Goal: Task Accomplishment & Management: Manage account settings

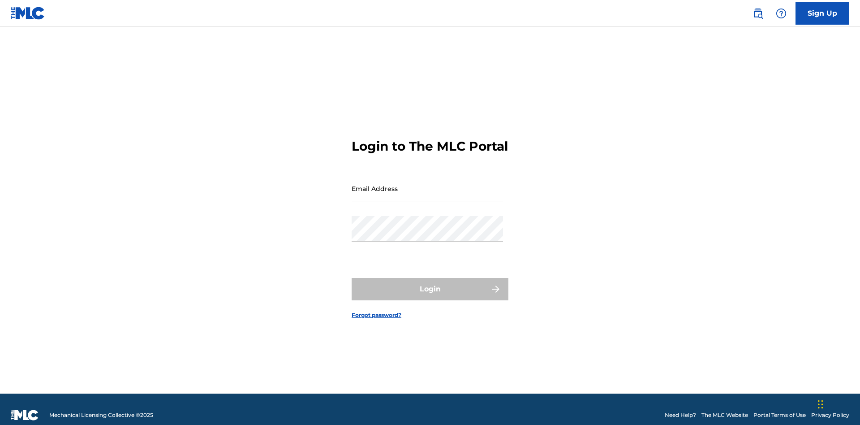
scroll to position [12, 0]
click at [427, 184] on input "Email Address" at bounding box center [427, 189] width 151 height 26
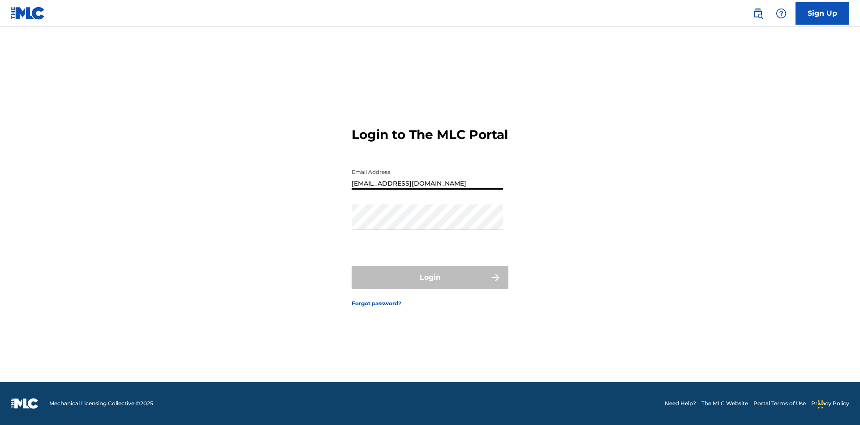
type input "Duke.McTesterson@gmail.com"
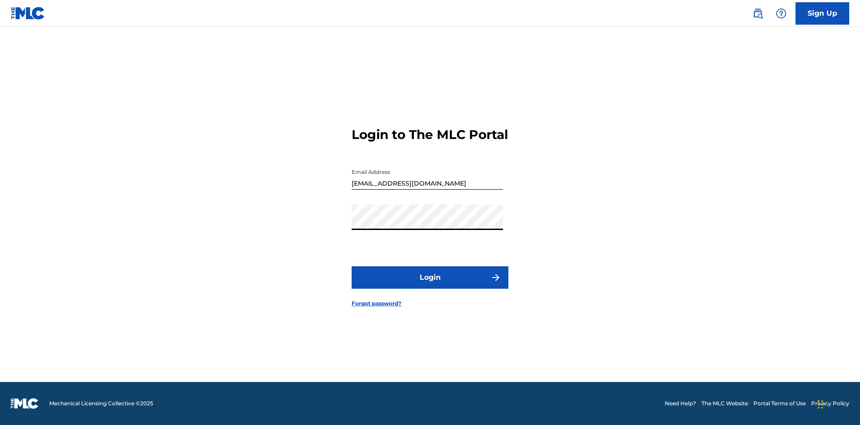
click at [430, 285] on button "Login" at bounding box center [430, 277] width 157 height 22
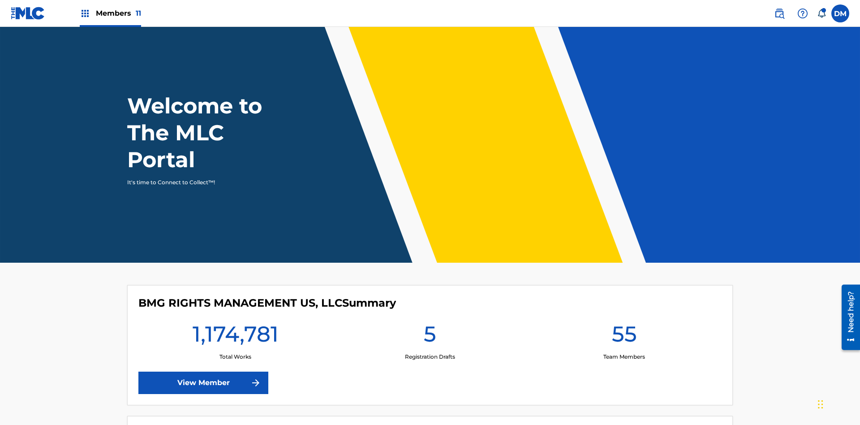
scroll to position [39, 0]
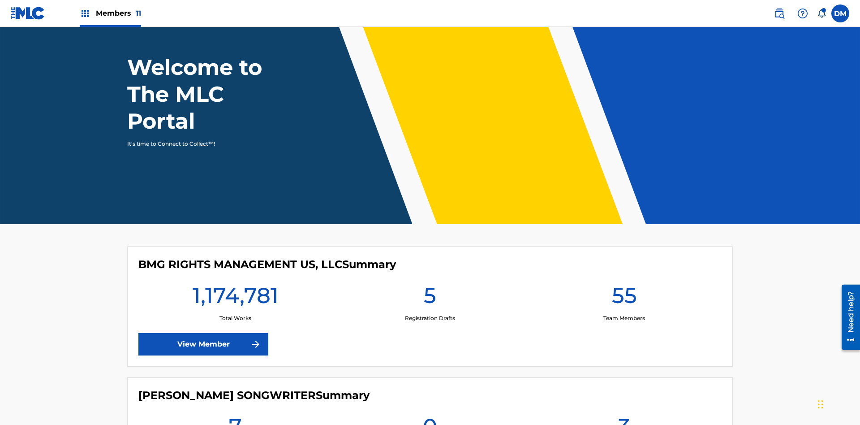
click at [110, 13] on span "Members 11" at bounding box center [118, 13] width 45 height 10
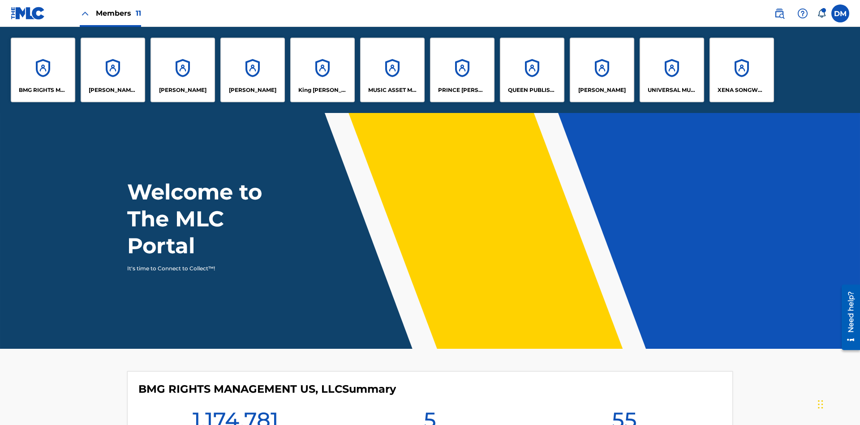
scroll to position [0, 0]
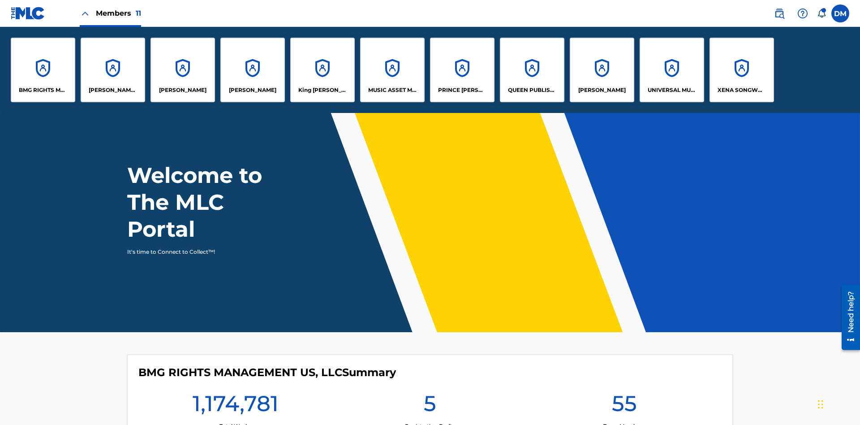
click at [322, 90] on p "King [PERSON_NAME]" at bounding box center [322, 90] width 49 height 8
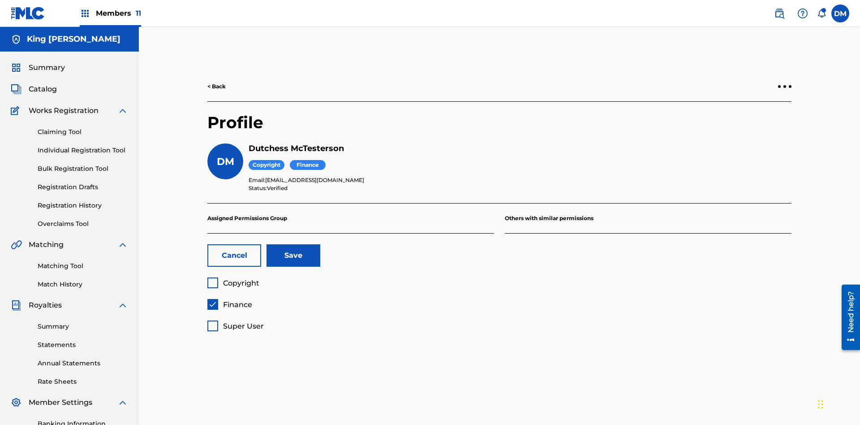
click at [229, 300] on span "Finance" at bounding box center [237, 304] width 29 height 9
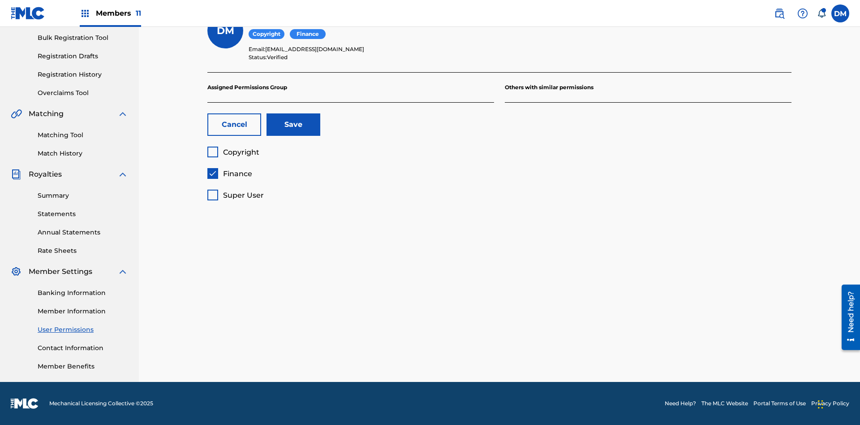
click at [235, 195] on span "Super User" at bounding box center [243, 195] width 41 height 9
click at [294, 125] on button "Save" at bounding box center [294, 124] width 54 height 22
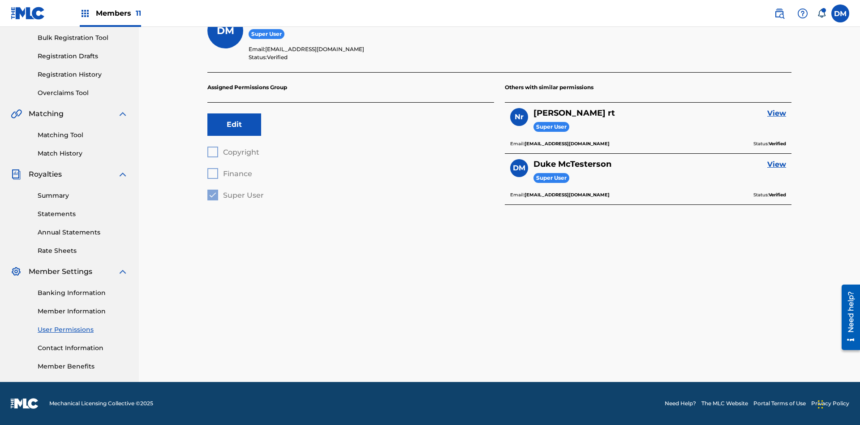
click at [841, 13] on label at bounding box center [841, 13] width 18 height 18
click at [841, 13] on input "DM Duke McTesterson duke.mctesterson@gmail.com Notification Preferences Profile…" at bounding box center [841, 13] width 0 height 0
click at [754, 127] on p "Log out" at bounding box center [753, 127] width 21 height 8
click at [841, 13] on input "DM Duke McTesterson duke.mctesterson@gmail.com Notification Preferences Profile…" at bounding box center [841, 13] width 0 height 0
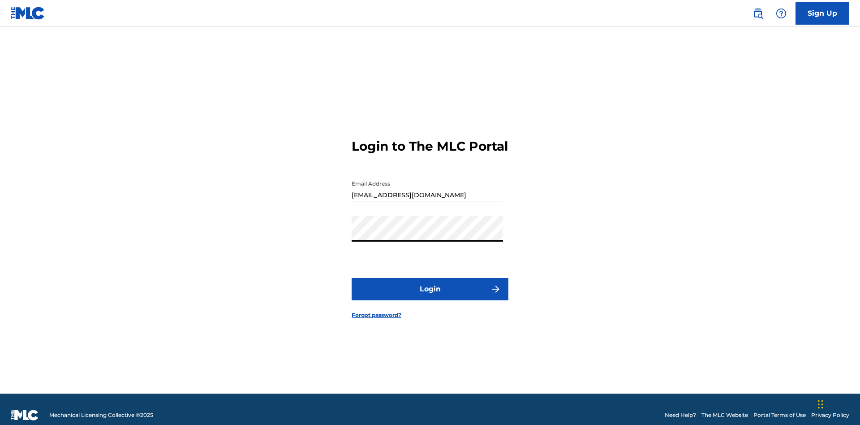
click at [430, 285] on button "Login" at bounding box center [430, 289] width 157 height 22
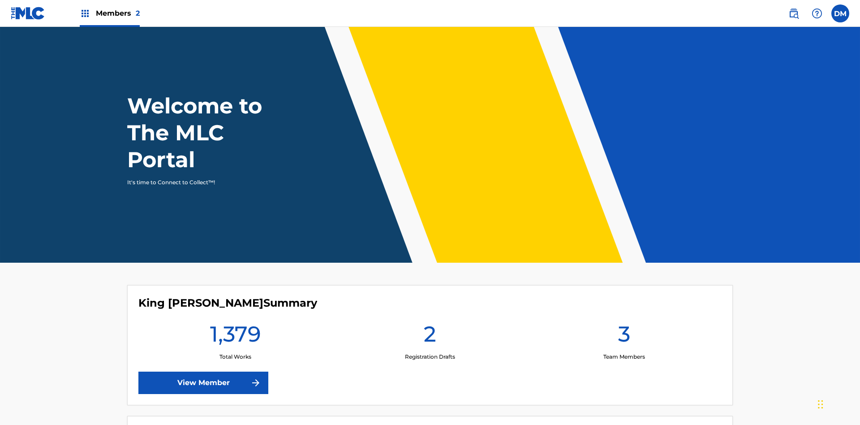
click at [109, 13] on span "Members 2" at bounding box center [118, 13] width 44 height 10
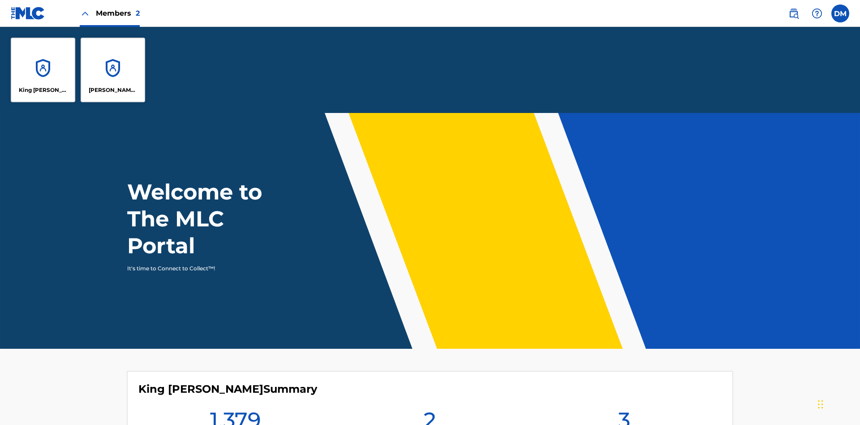
click at [43, 90] on p "King McTesterson" at bounding box center [43, 90] width 49 height 8
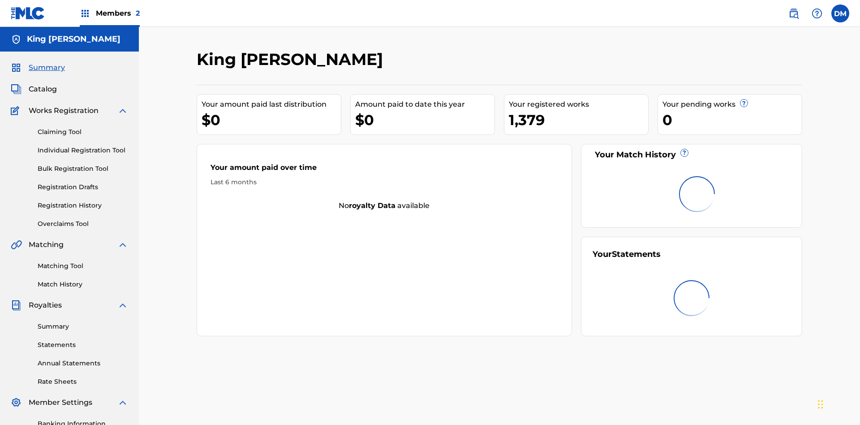
click at [46, 62] on span "Summary" at bounding box center [47, 67] width 36 height 11
click at [83, 261] on link "Matching Tool" at bounding box center [83, 265] width 91 height 9
click at [83, 280] on link "Match History" at bounding box center [83, 284] width 91 height 9
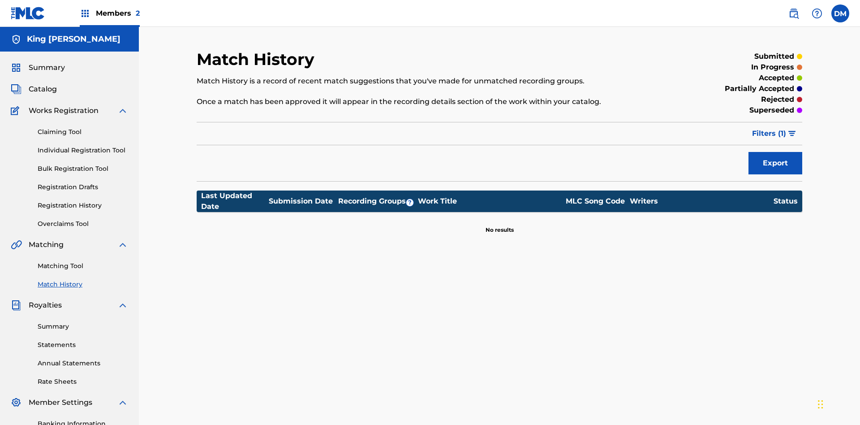
click at [83, 219] on link "Overclaims Tool" at bounding box center [83, 223] width 91 height 9
click at [43, 84] on span "Catalog" at bounding box center [43, 89] width 28 height 11
click at [83, 127] on link "Claiming Tool" at bounding box center [83, 131] width 91 height 9
click at [83, 146] on link "Individual Registration Tool" at bounding box center [83, 150] width 91 height 9
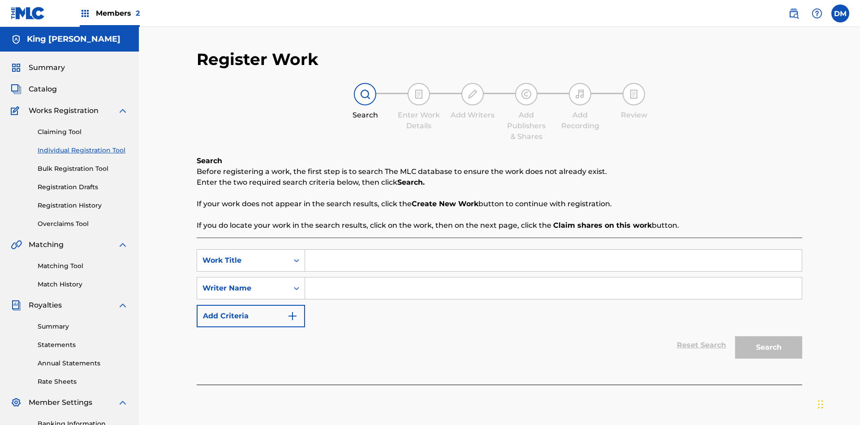
click at [83, 164] on link "Bulk Registration Tool" at bounding box center [83, 168] width 91 height 9
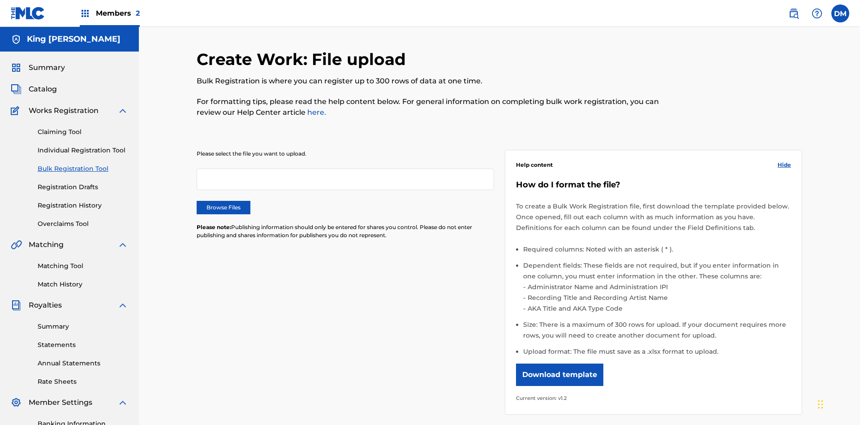
click at [45, 182] on link "Registration Drafts" at bounding box center [83, 186] width 91 height 9
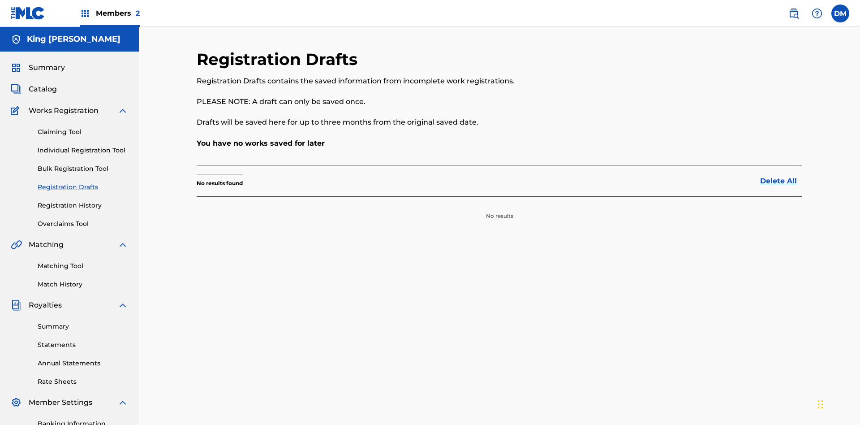
click at [83, 201] on link "Registration History" at bounding box center [83, 205] width 91 height 9
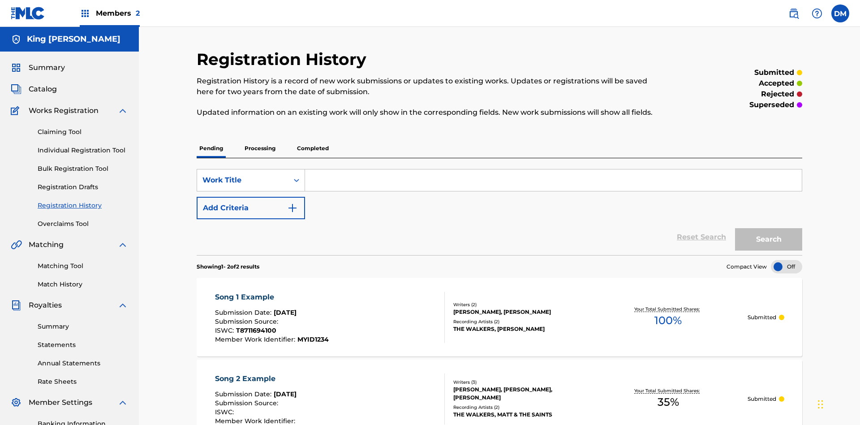
click at [83, 322] on link "Summary" at bounding box center [83, 326] width 91 height 9
click at [83, 340] on link "Statements" at bounding box center [83, 344] width 91 height 9
click at [83, 358] on link "Annual Statements" at bounding box center [83, 362] width 91 height 9
click at [83, 377] on link "Rate Sheets" at bounding box center [83, 381] width 91 height 9
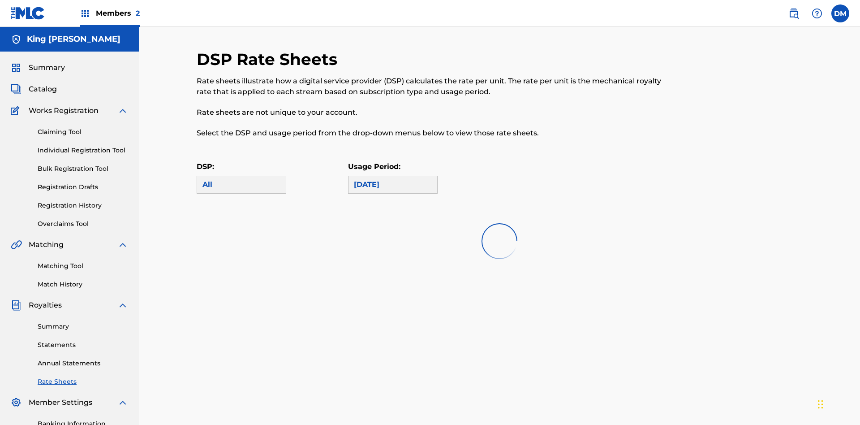
click at [83, 419] on link "Banking Information" at bounding box center [83, 423] width 91 height 9
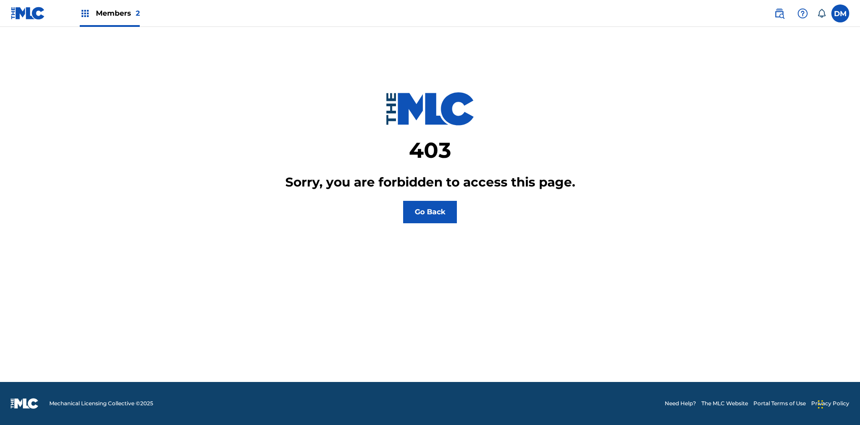
click at [841, 13] on label at bounding box center [841, 13] width 18 height 18
click at [841, 13] on input "[PERSON_NAME] [PERSON_NAME] [EMAIL_ADDRESS][DOMAIN_NAME] Notification Preferenc…" at bounding box center [841, 13] width 0 height 0
click at [754, 127] on p "Log out" at bounding box center [753, 127] width 21 height 8
click at [841, 13] on input "DM Dutchess McTesterson dutchess.mctesterson@gmail.com Notification Preferences…" at bounding box center [841, 13] width 0 height 0
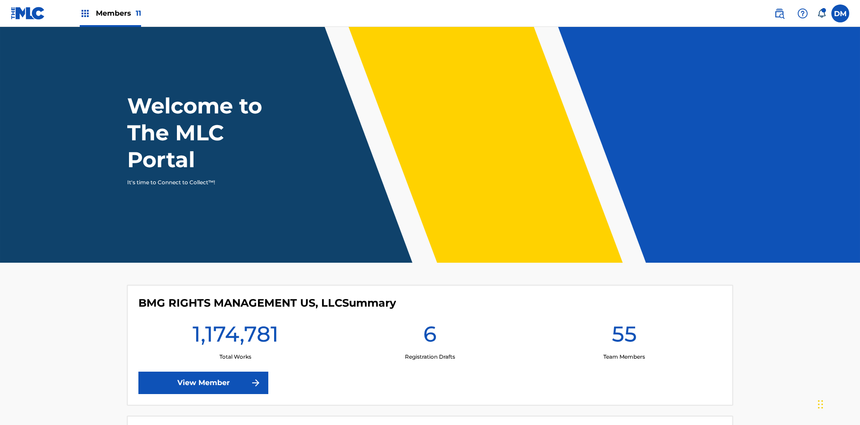
click at [110, 13] on span "Members 11" at bounding box center [118, 13] width 45 height 10
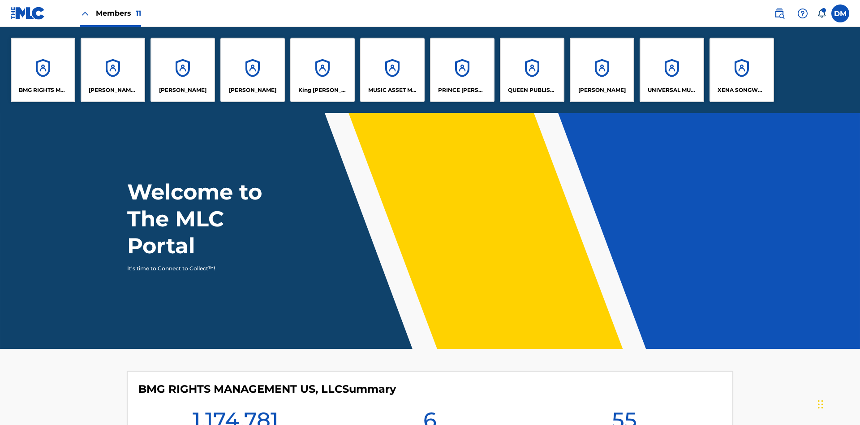
click at [322, 90] on p "King [PERSON_NAME]" at bounding box center [322, 90] width 49 height 8
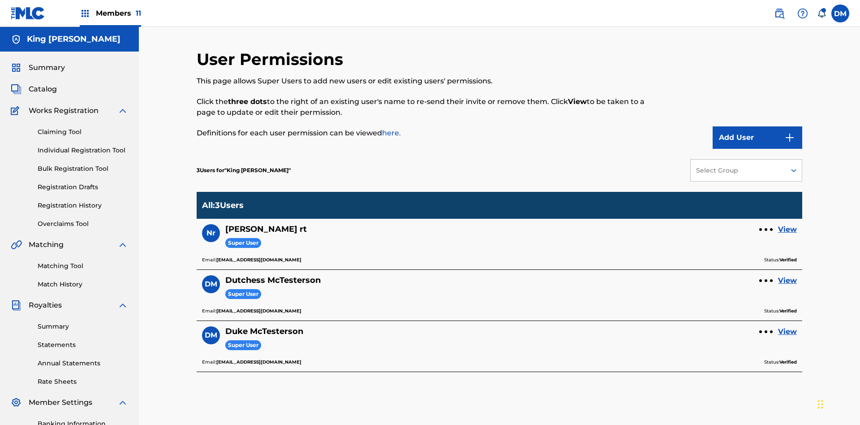
click at [788, 275] on link "View" at bounding box center [787, 280] width 19 height 11
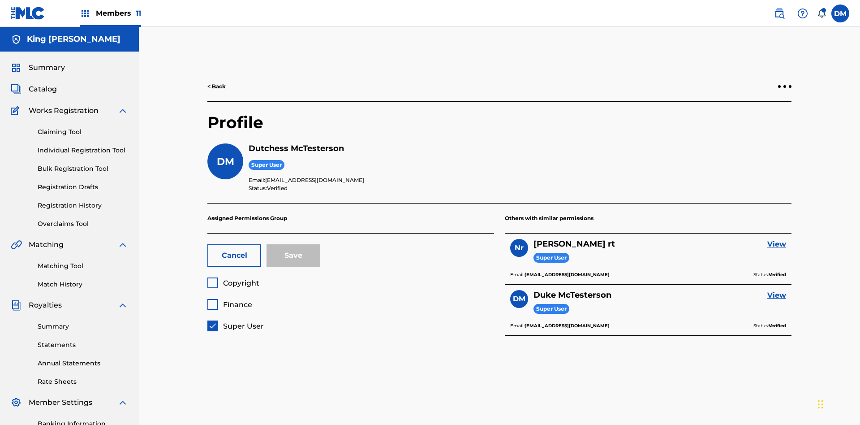
click at [235, 322] on span "Super User" at bounding box center [243, 326] width 41 height 9
click at [229, 300] on span "Finance" at bounding box center [237, 304] width 29 height 9
click at [294, 244] on button "Save" at bounding box center [294, 255] width 54 height 22
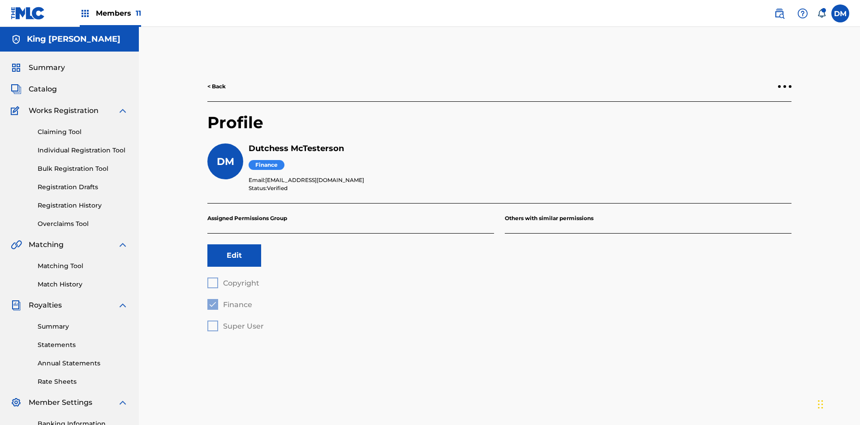
click at [841, 13] on label at bounding box center [841, 13] width 18 height 18
click at [841, 13] on input "DM Duke McTesterson duke.mctesterson@gmail.com Notification Preferences Profile…" at bounding box center [841, 13] width 0 height 0
click at [754, 127] on p "Log out" at bounding box center [753, 127] width 21 height 8
click at [841, 13] on input "DM Duke McTesterson duke.mctesterson@gmail.com Notification Preferences Profile…" at bounding box center [841, 13] width 0 height 0
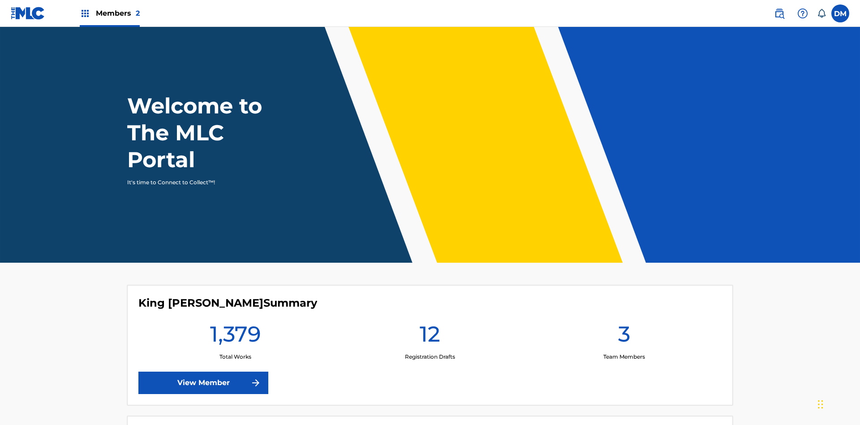
click at [109, 13] on span "Members 2" at bounding box center [118, 13] width 44 height 10
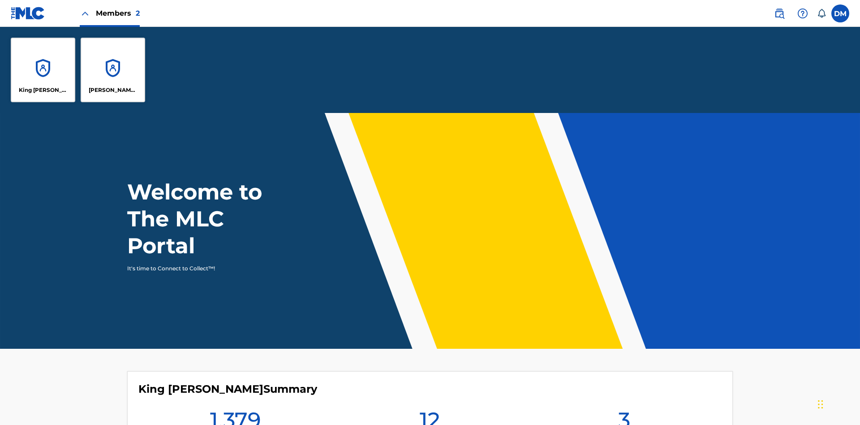
click at [43, 90] on p "King [PERSON_NAME]" at bounding box center [43, 90] width 49 height 8
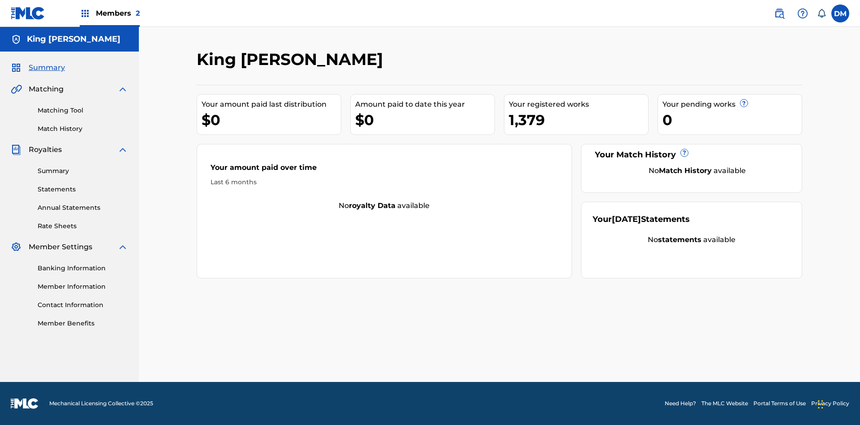
click at [46, 68] on span "Summary" at bounding box center [47, 67] width 36 height 11
click at [83, 110] on link "Matching Tool" at bounding box center [83, 110] width 91 height 9
click at [83, 129] on link "Match History" at bounding box center [83, 128] width 91 height 9
click at [83, 323] on link "Member Benefits" at bounding box center [83, 323] width 91 height 9
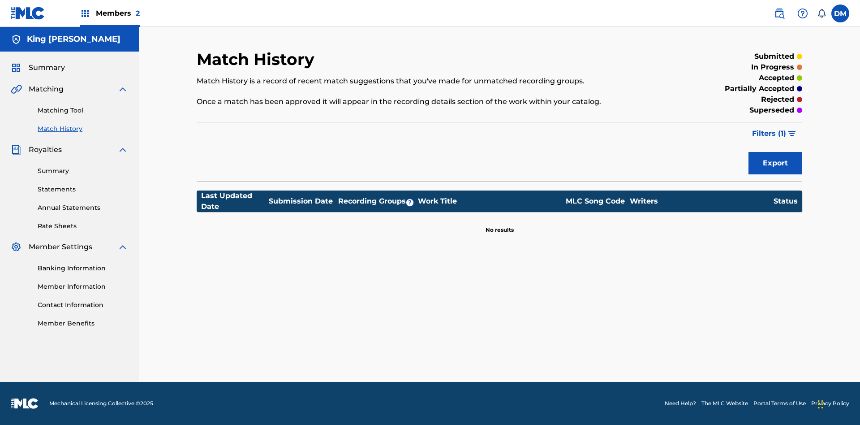
click at [83, 171] on link "Summary" at bounding box center [83, 170] width 91 height 9
click at [83, 186] on link "Statements" at bounding box center [83, 189] width 91 height 9
click at [83, 203] on link "Annual Statements" at bounding box center [83, 207] width 91 height 9
click at [83, 226] on link "Rate Sheets" at bounding box center [83, 225] width 91 height 9
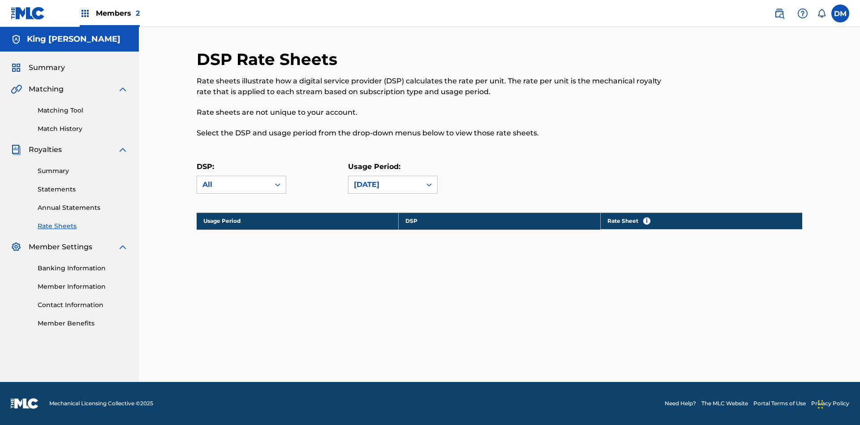
click at [83, 268] on link "Banking Information" at bounding box center [83, 267] width 91 height 9
click at [83, 286] on link "Member Information" at bounding box center [83, 286] width 91 height 9
click at [83, 300] on link "Contact Information" at bounding box center [83, 304] width 91 height 9
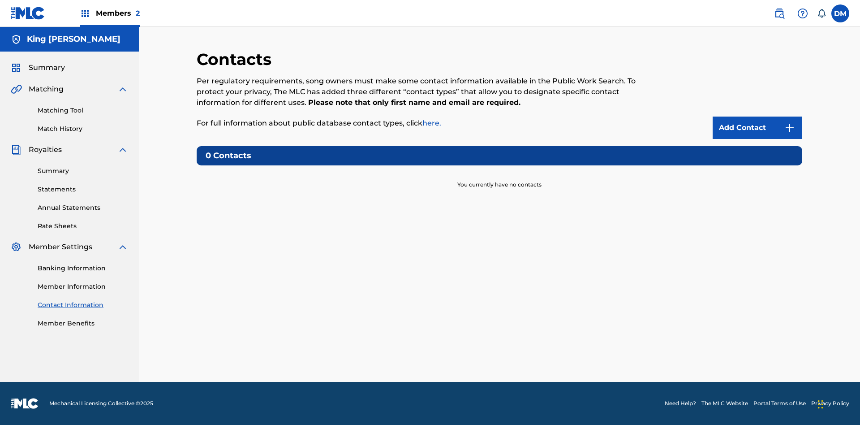
click at [841, 13] on label at bounding box center [841, 13] width 18 height 18
click at [841, 13] on input "[PERSON_NAME] [PERSON_NAME] [EMAIL_ADDRESS][DOMAIN_NAME] Notification Preferenc…" at bounding box center [841, 13] width 0 height 0
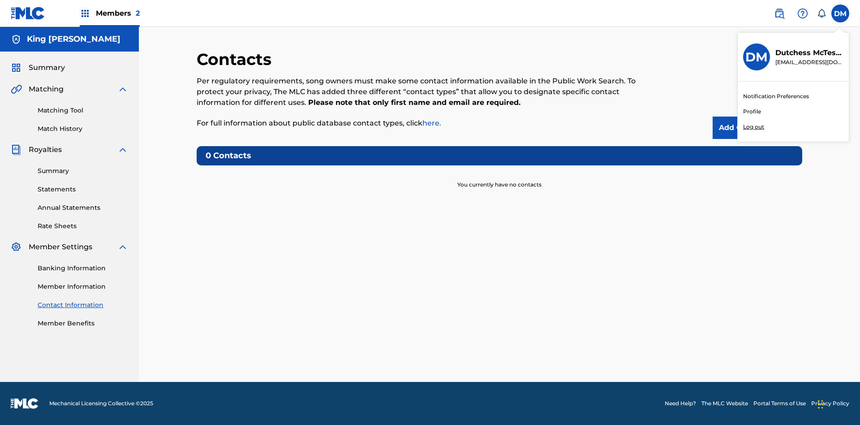
click at [754, 127] on p "Log out" at bounding box center [753, 127] width 21 height 8
click at [841, 13] on input "[PERSON_NAME] [PERSON_NAME] [EMAIL_ADDRESS][DOMAIN_NAME] Notification Preferenc…" at bounding box center [841, 13] width 0 height 0
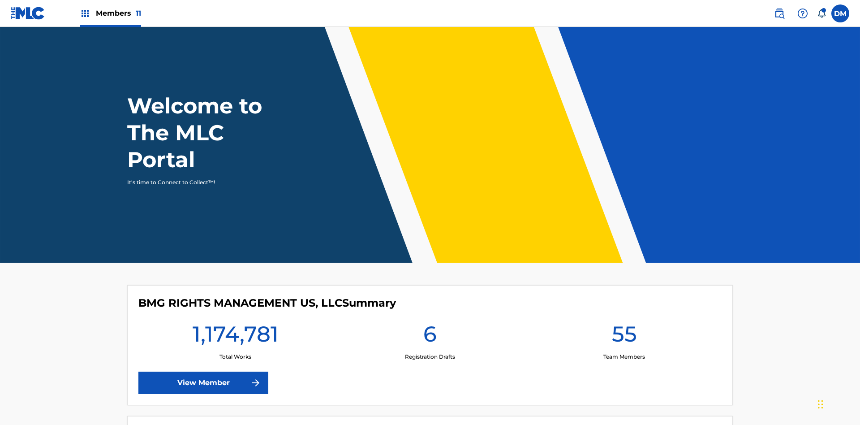
click at [110, 13] on span "Members 11" at bounding box center [118, 13] width 45 height 10
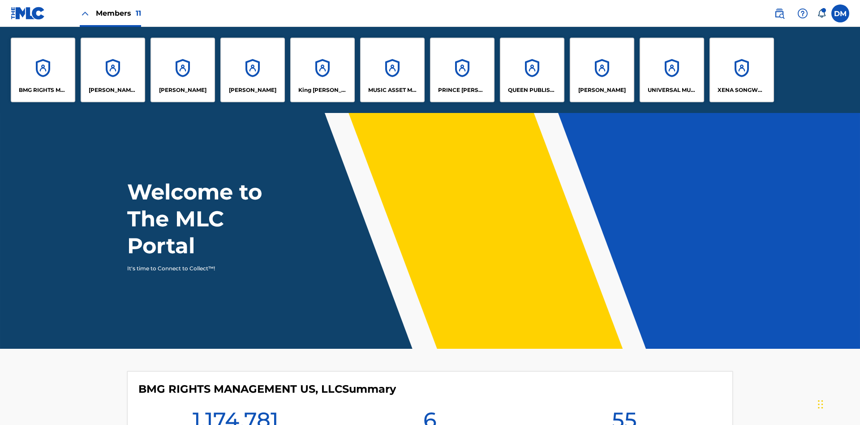
click at [322, 90] on p "King [PERSON_NAME]" at bounding box center [322, 90] width 49 height 8
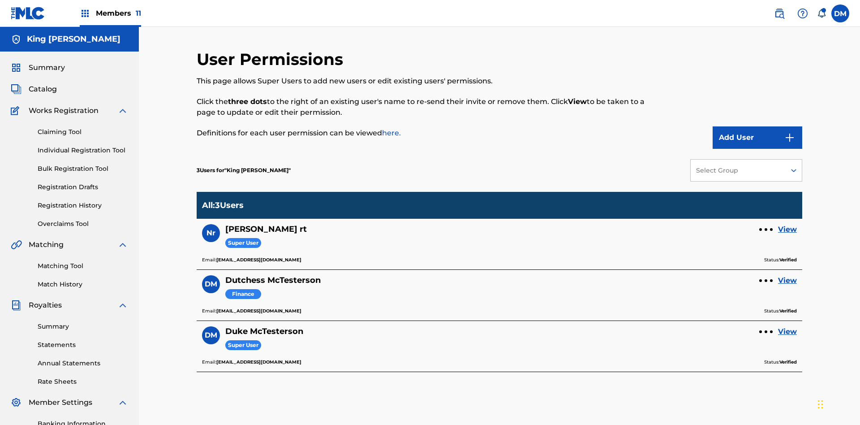
click at [788, 275] on link "View" at bounding box center [787, 280] width 19 height 11
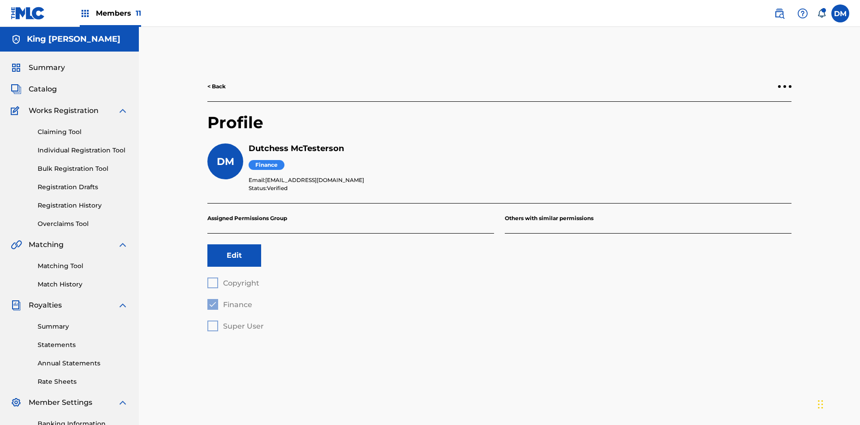
click at [234, 244] on button "Edit" at bounding box center [234, 255] width 54 height 22
click at [229, 300] on span "Finance" at bounding box center [237, 304] width 29 height 9
click at [233, 279] on span "Copyright" at bounding box center [241, 283] width 36 height 9
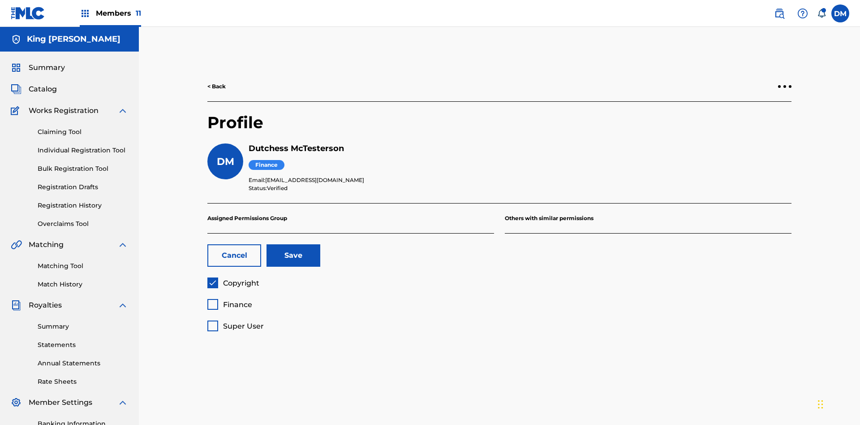
click at [294, 244] on button "Save" at bounding box center [294, 255] width 54 height 22
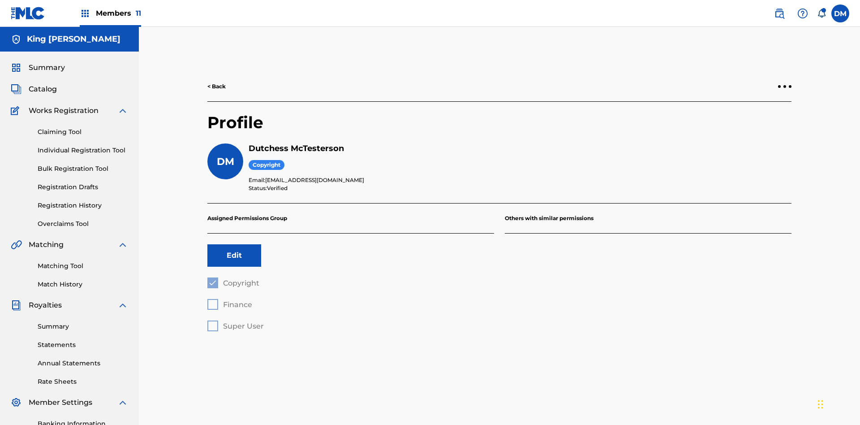
click at [841, 13] on label at bounding box center [841, 13] width 18 height 18
click at [841, 13] on input "DM Duke McTesterson duke.mctesterson@gmail.com Notification Preferences Profile…" at bounding box center [841, 13] width 0 height 0
click at [754, 127] on p "Log out" at bounding box center [753, 127] width 21 height 8
click at [841, 13] on input "DM Duke McTesterson duke.mctesterson@gmail.com Notification Preferences Profile…" at bounding box center [841, 13] width 0 height 0
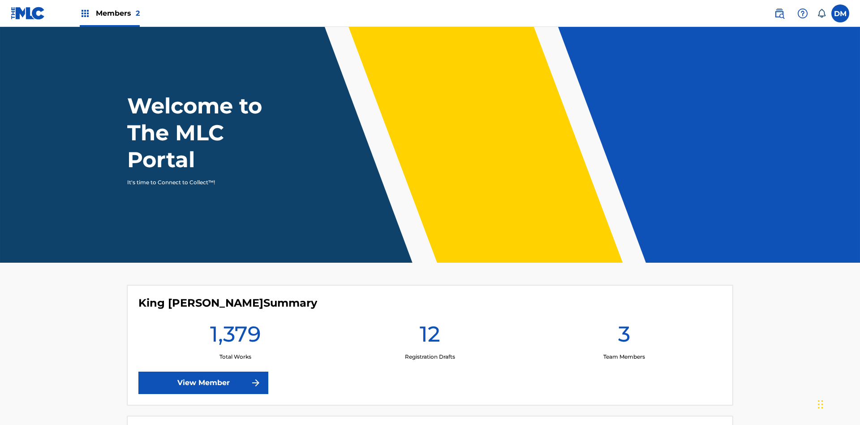
click at [109, 13] on span "Members 2" at bounding box center [118, 13] width 44 height 10
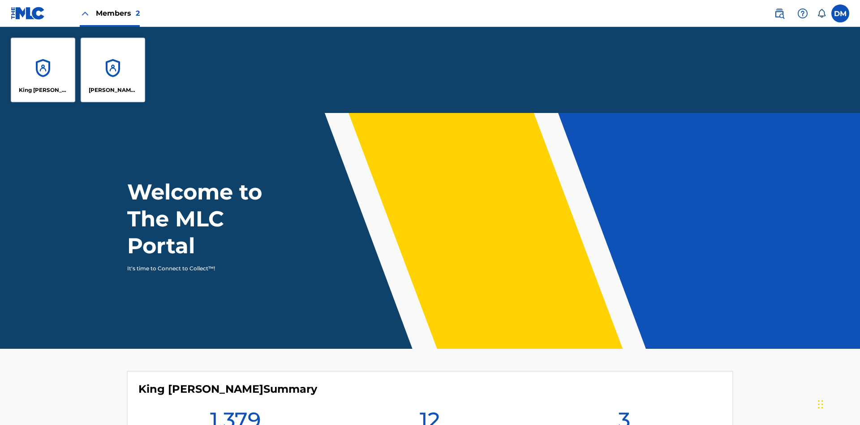
click at [43, 90] on p "King [PERSON_NAME]" at bounding box center [43, 90] width 49 height 8
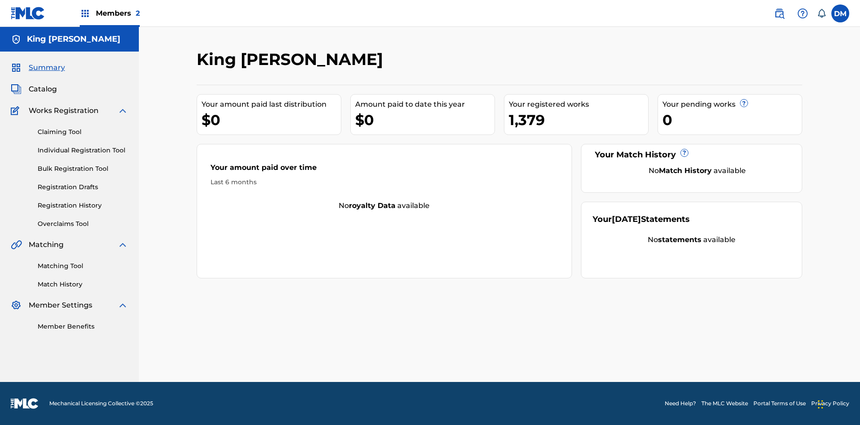
click at [46, 68] on span "Summary" at bounding box center [47, 67] width 36 height 11
click at [83, 266] on link "Matching Tool" at bounding box center [83, 265] width 91 height 9
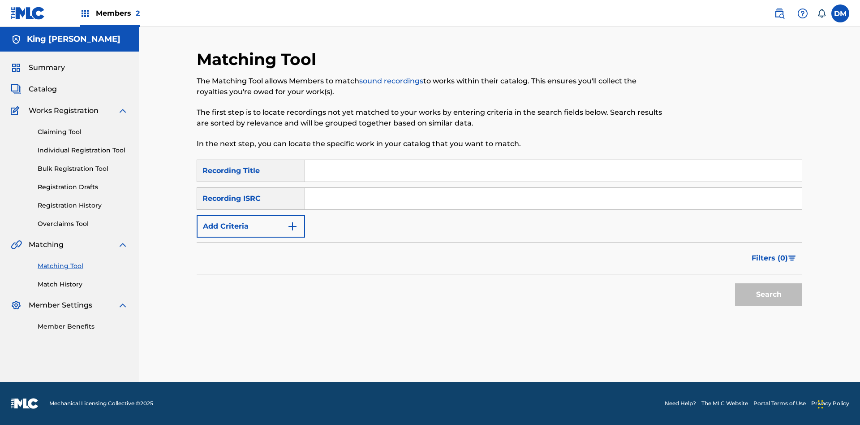
click at [83, 284] on link "Match History" at bounding box center [83, 284] width 91 height 9
click at [83, 326] on link "Member Benefits" at bounding box center [83, 326] width 91 height 9
click at [83, 224] on link "Overclaims Tool" at bounding box center [83, 223] width 91 height 9
click at [43, 89] on span "Catalog" at bounding box center [43, 89] width 28 height 11
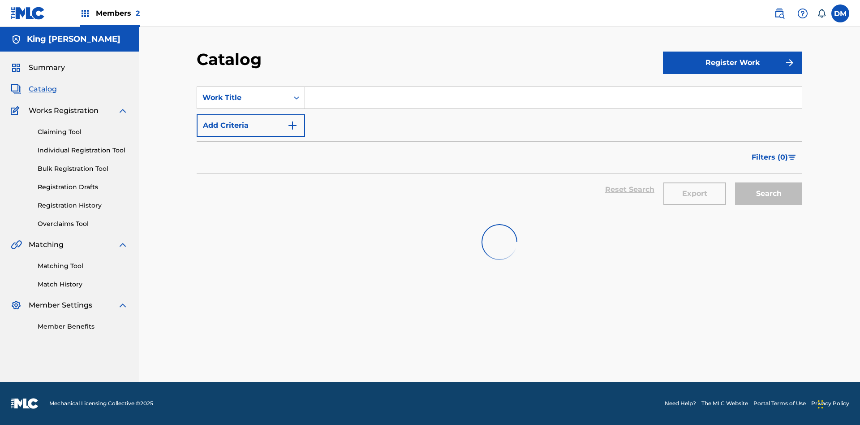
click at [83, 127] on link "Claiming Tool" at bounding box center [83, 131] width 91 height 9
click at [83, 146] on link "Individual Registration Tool" at bounding box center [83, 150] width 91 height 9
click at [83, 164] on link "Bulk Registration Tool" at bounding box center [83, 168] width 91 height 9
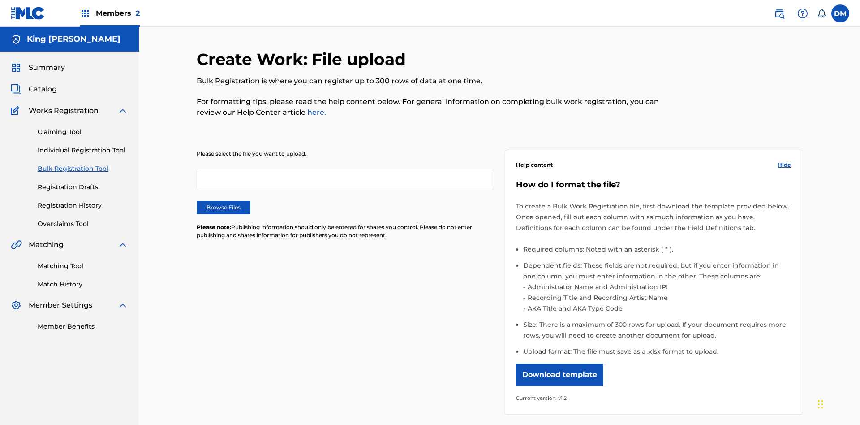
click at [45, 182] on link "Registration Drafts" at bounding box center [83, 186] width 91 height 9
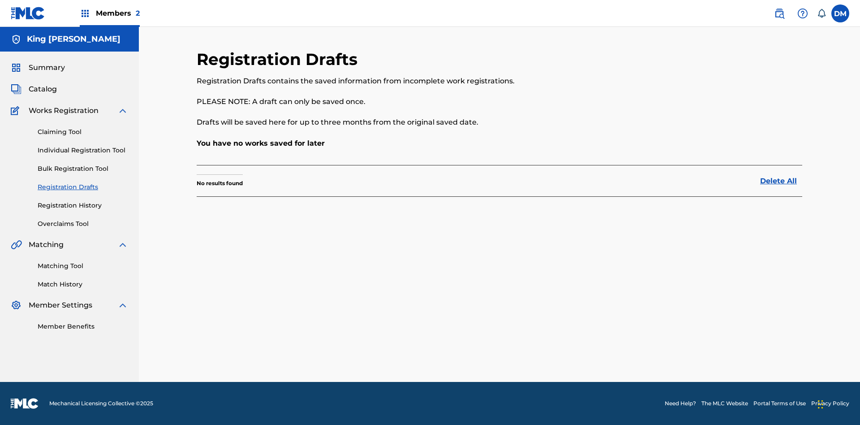
click at [83, 205] on link "Registration History" at bounding box center [83, 205] width 91 height 9
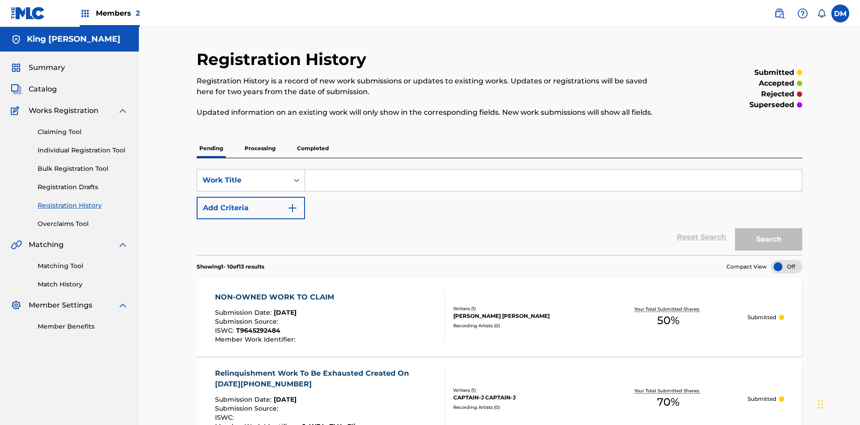
click at [841, 13] on label at bounding box center [841, 13] width 18 height 18
click at [841, 13] on input "DM Dutchess McTesterson dutchess.mctesterson@gmail.com Notification Preferences…" at bounding box center [841, 13] width 0 height 0
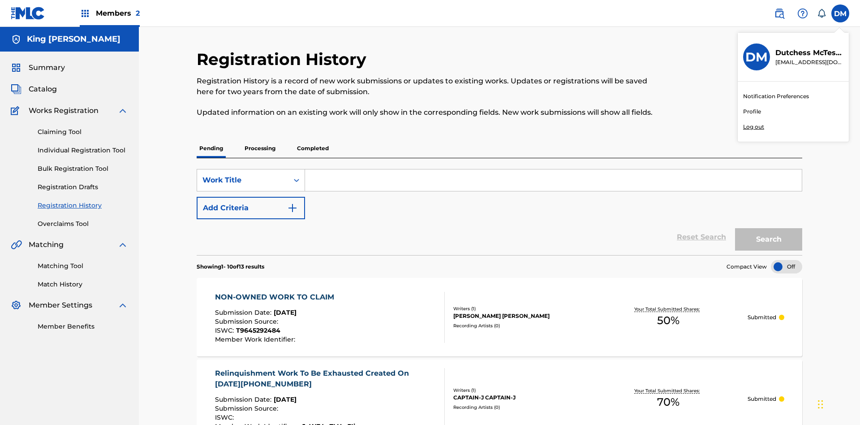
click at [754, 127] on p "Log out" at bounding box center [753, 127] width 21 height 8
click at [841, 13] on input "DM Dutchess McTesterson dutchess.mctesterson@gmail.com Notification Preferences…" at bounding box center [841, 13] width 0 height 0
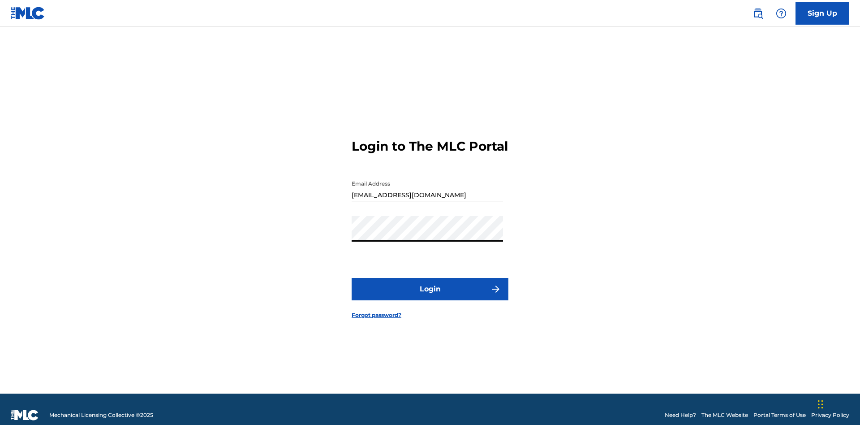
click at [430, 285] on button "Login" at bounding box center [430, 289] width 157 height 22
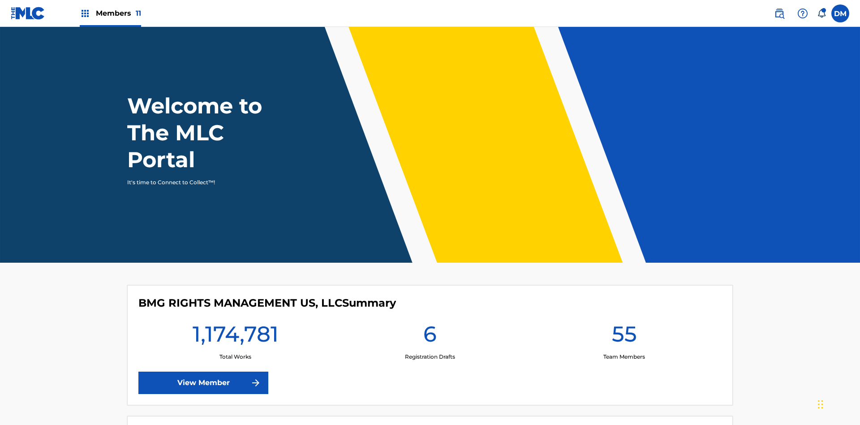
click at [110, 13] on span "Members 11" at bounding box center [118, 13] width 45 height 10
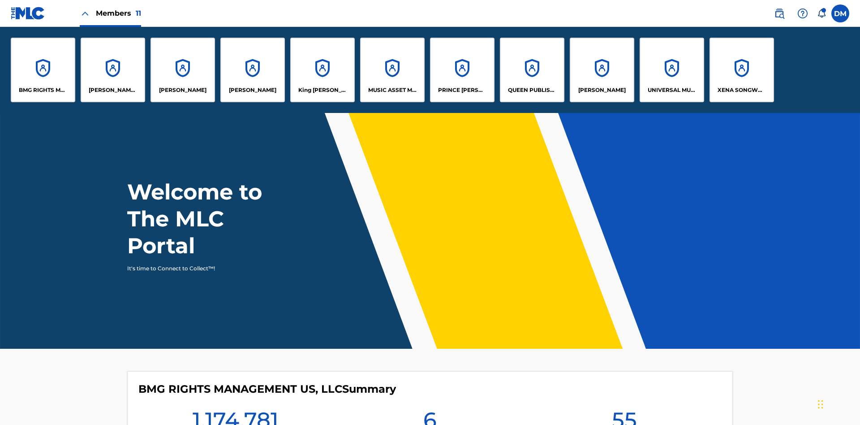
click at [322, 90] on p "King [PERSON_NAME]" at bounding box center [322, 90] width 49 height 8
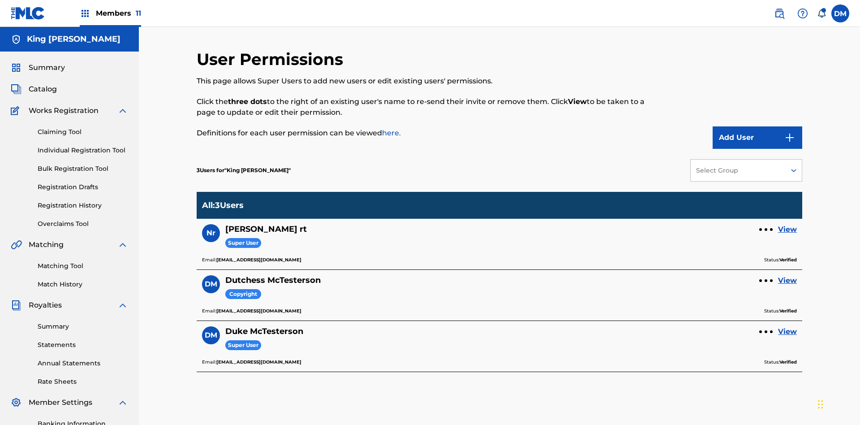
click at [788, 275] on link "View" at bounding box center [787, 280] width 19 height 11
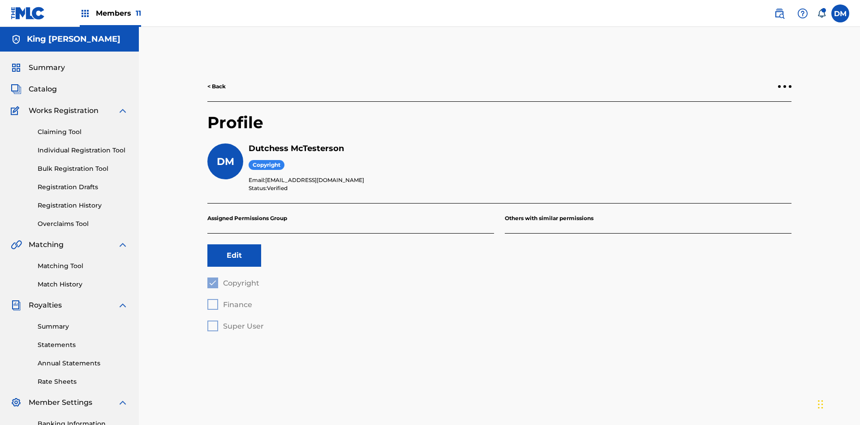
click at [234, 244] on button "Edit" at bounding box center [234, 255] width 54 height 22
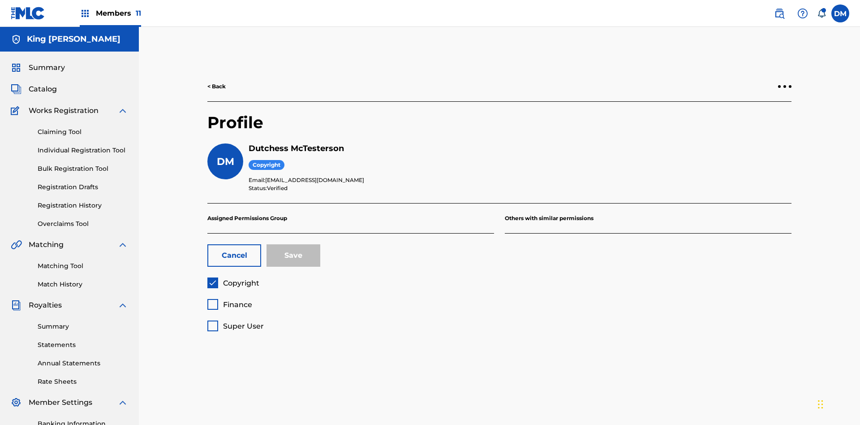
click at [229, 300] on span "Finance" at bounding box center [237, 304] width 29 height 9
click at [294, 244] on button "Save" at bounding box center [294, 255] width 54 height 22
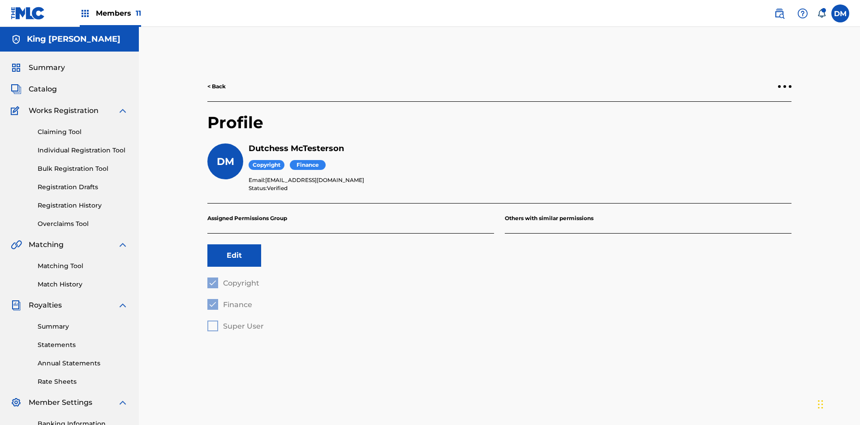
click at [841, 13] on label at bounding box center [841, 13] width 18 height 18
click at [841, 13] on input "[PERSON_NAME] [PERSON_NAME] [PERSON_NAME][EMAIL_ADDRESS][DOMAIN_NAME] Notificat…" at bounding box center [841, 13] width 0 height 0
click at [754, 127] on p "Log out" at bounding box center [753, 127] width 21 height 8
click at [841, 13] on input "[PERSON_NAME] [PERSON_NAME] [PERSON_NAME][EMAIL_ADDRESS][DOMAIN_NAME] Notificat…" at bounding box center [841, 13] width 0 height 0
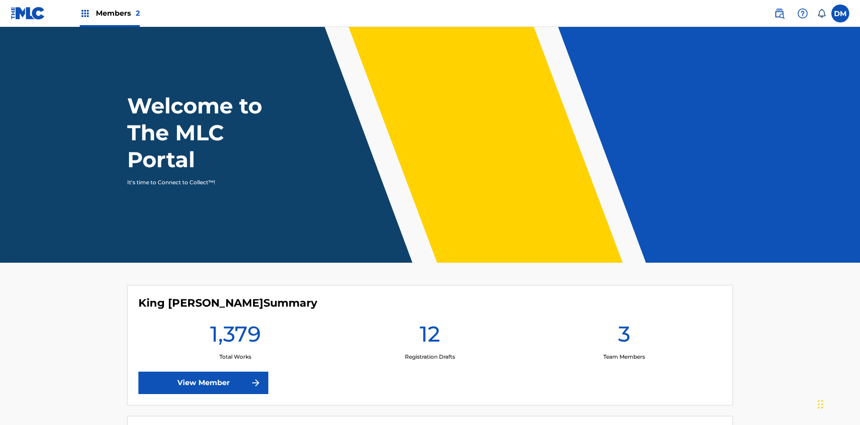
click at [109, 13] on span "Members 2" at bounding box center [118, 13] width 44 height 10
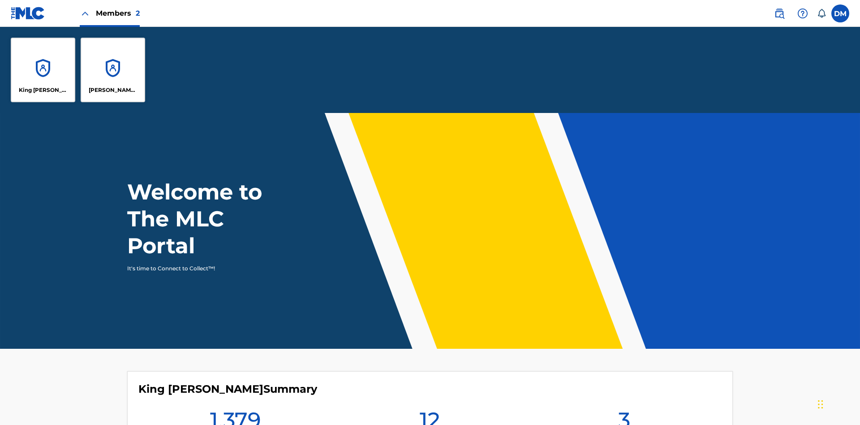
click at [43, 90] on p "King [PERSON_NAME]" at bounding box center [43, 90] width 49 height 8
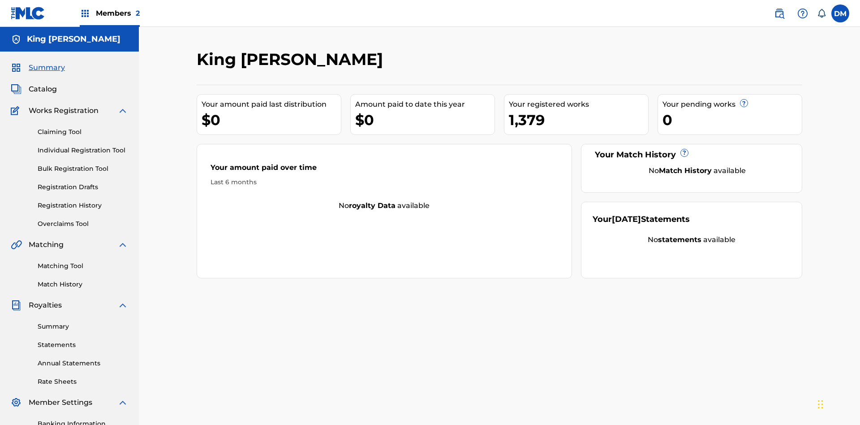
click at [46, 62] on span "Summary" at bounding box center [47, 67] width 36 height 11
click at [83, 261] on link "Matching Tool" at bounding box center [83, 265] width 91 height 9
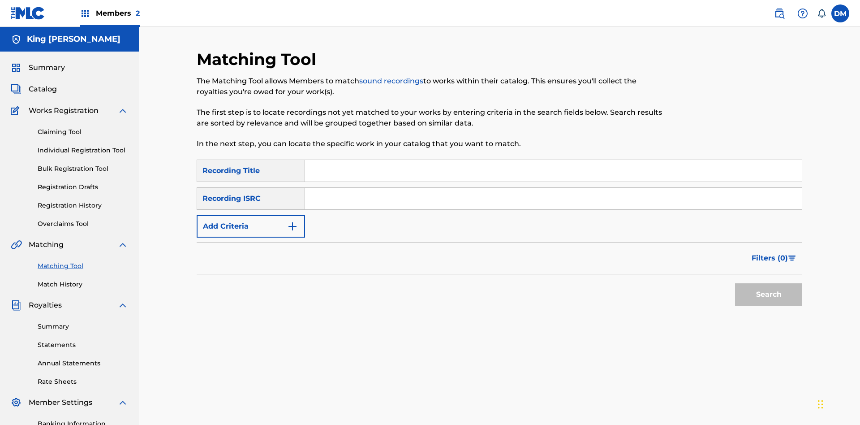
click at [83, 280] on link "Match History" at bounding box center [83, 284] width 91 height 9
click at [83, 219] on link "Overclaims Tool" at bounding box center [83, 223] width 91 height 9
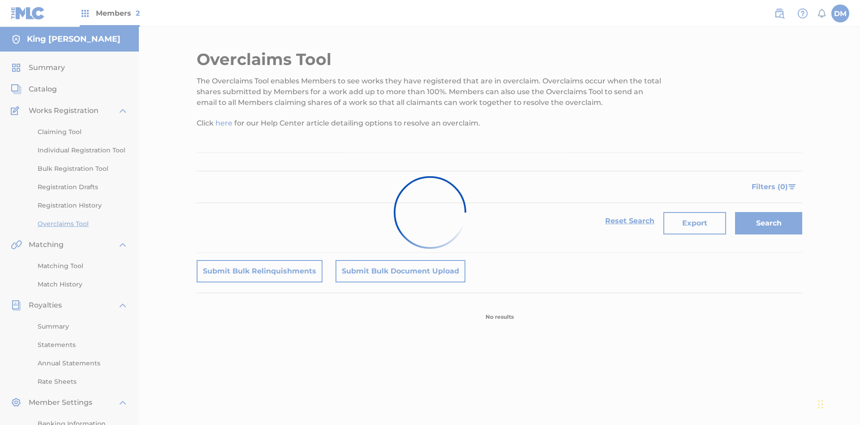
click at [43, 84] on span "Catalog" at bounding box center [43, 89] width 28 height 11
click at [83, 127] on link "Claiming Tool" at bounding box center [83, 131] width 91 height 9
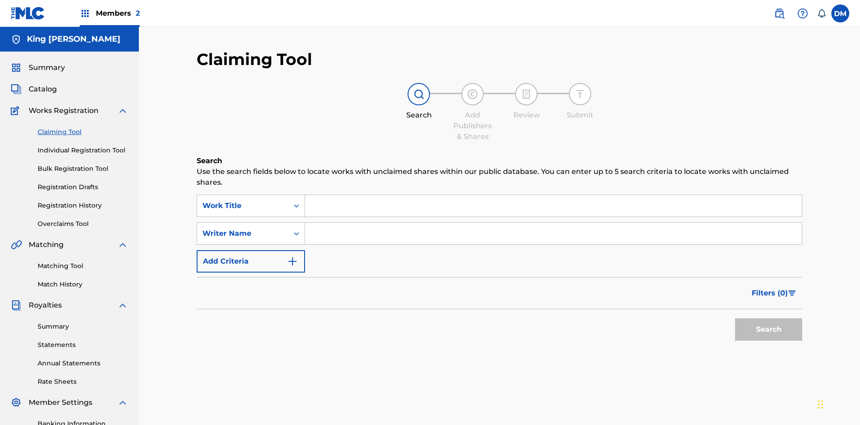
click at [83, 146] on link "Individual Registration Tool" at bounding box center [83, 150] width 91 height 9
click at [83, 164] on link "Bulk Registration Tool" at bounding box center [83, 168] width 91 height 9
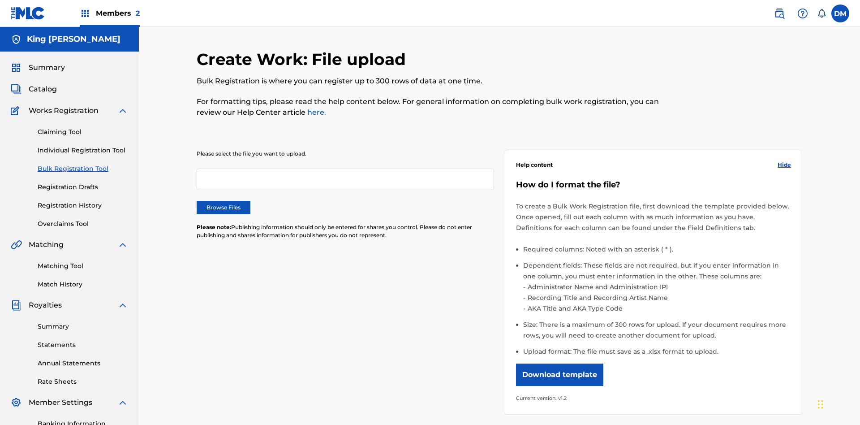
click at [45, 182] on link "Registration Drafts" at bounding box center [83, 186] width 91 height 9
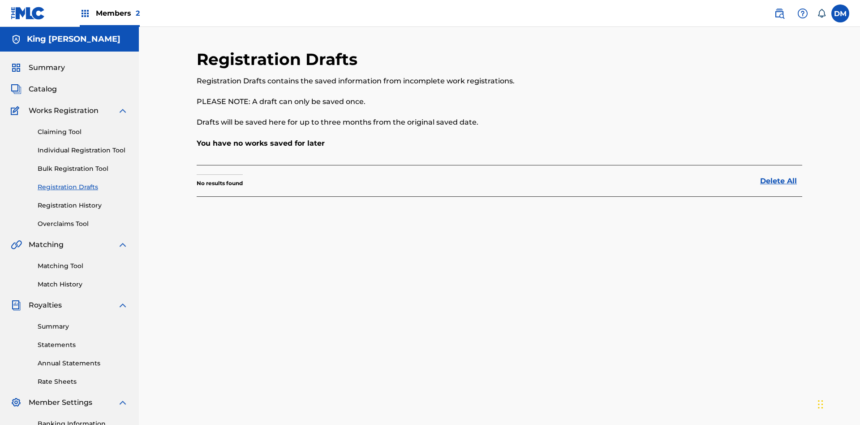
click at [83, 201] on link "Registration History" at bounding box center [83, 205] width 91 height 9
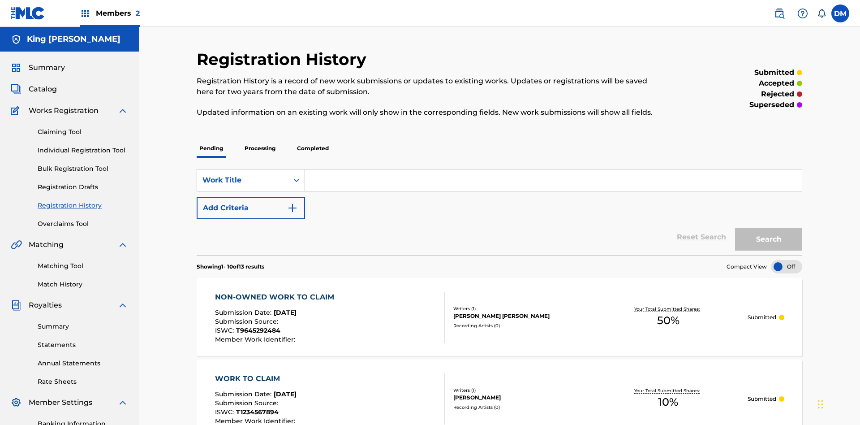
click at [83, 322] on link "Summary" at bounding box center [83, 326] width 91 height 9
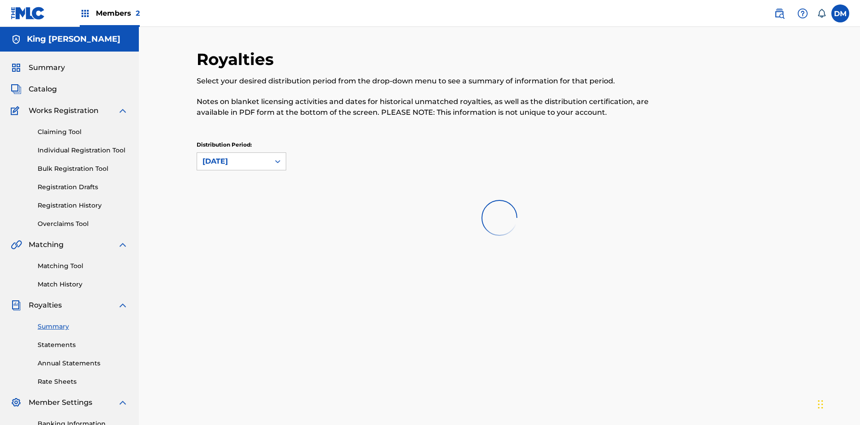
click at [83, 340] on link "Statements" at bounding box center [83, 344] width 91 height 9
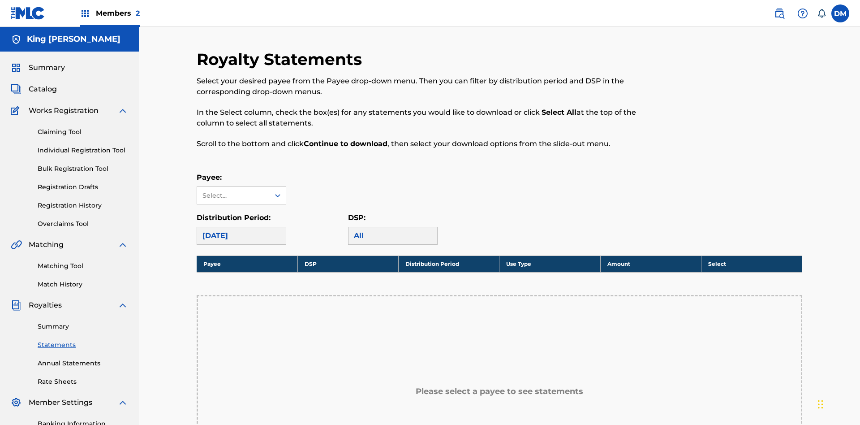
click at [83, 358] on link "Annual Statements" at bounding box center [83, 362] width 91 height 9
click at [83, 377] on link "Rate Sheets" at bounding box center [83, 381] width 91 height 9
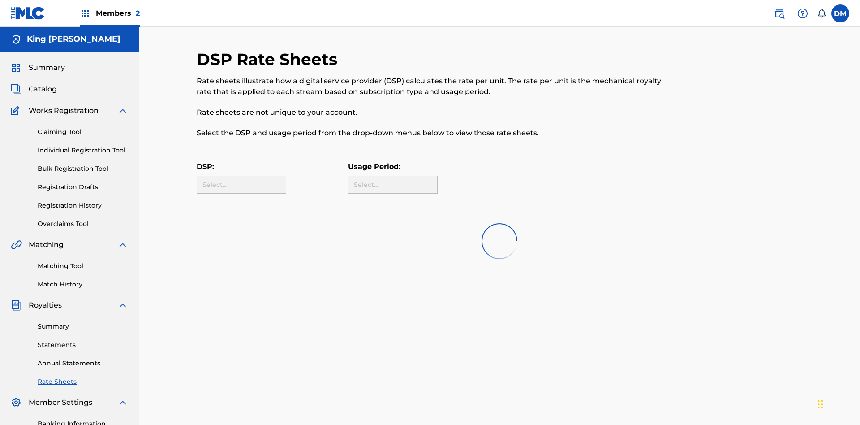
click at [83, 419] on link "Banking Information" at bounding box center [83, 423] width 91 height 9
